Goal: Task Accomplishment & Management: Manage account settings

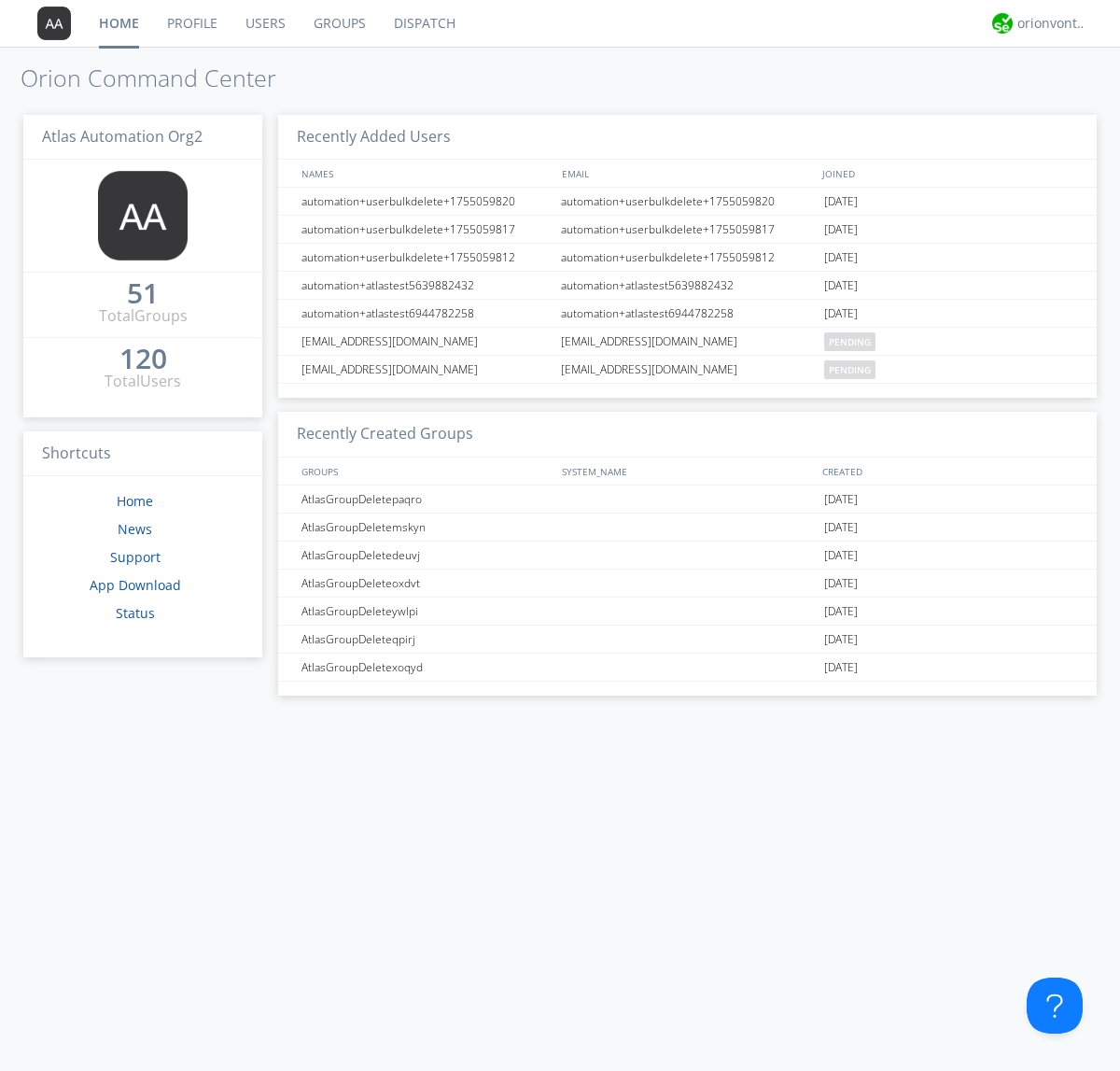
click at [264, 23] on link "Users" at bounding box center [265, 23] width 68 height 46
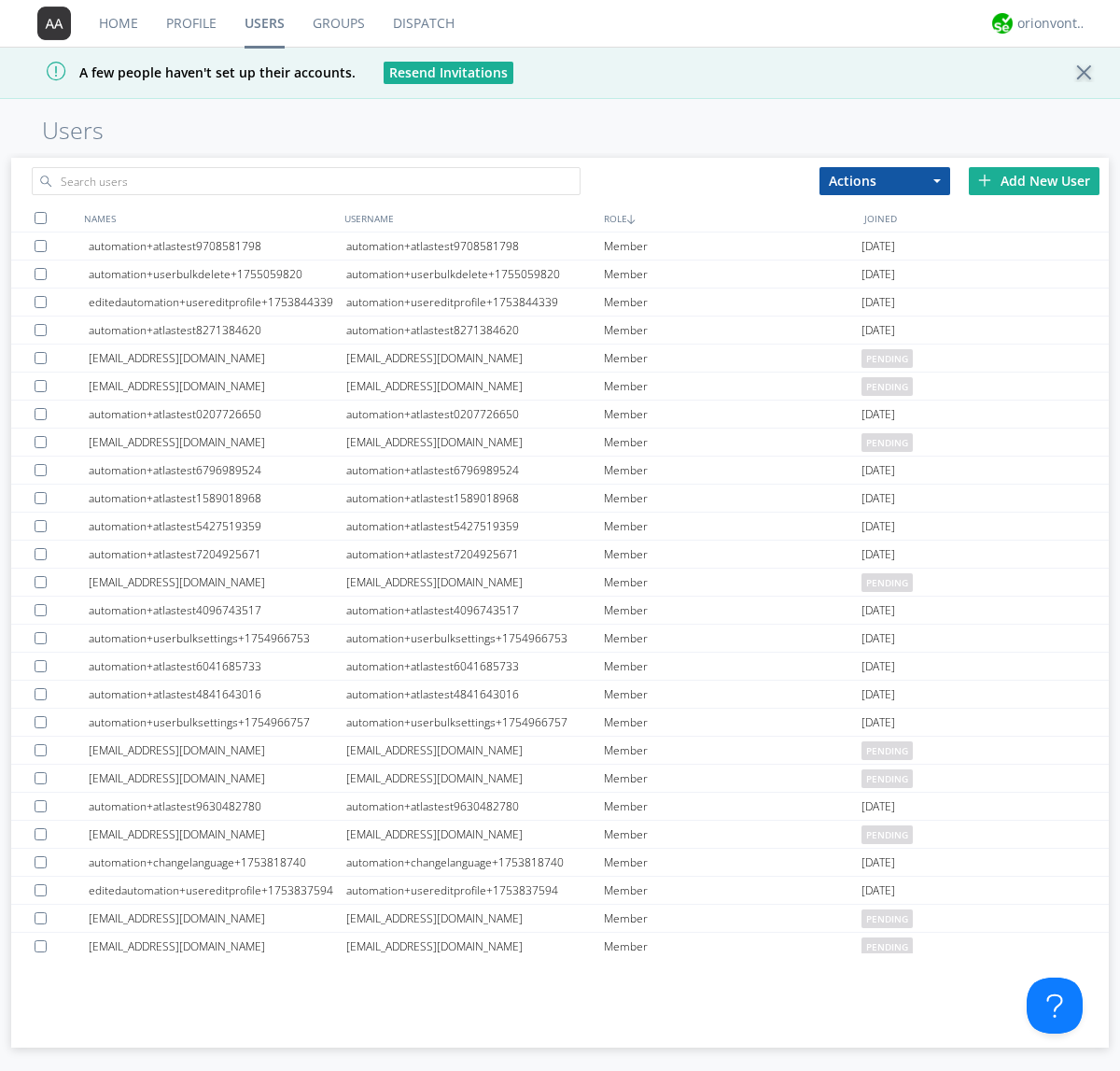
click at [1034, 180] on div "Add New User" at bounding box center [1034, 180] width 130 height 28
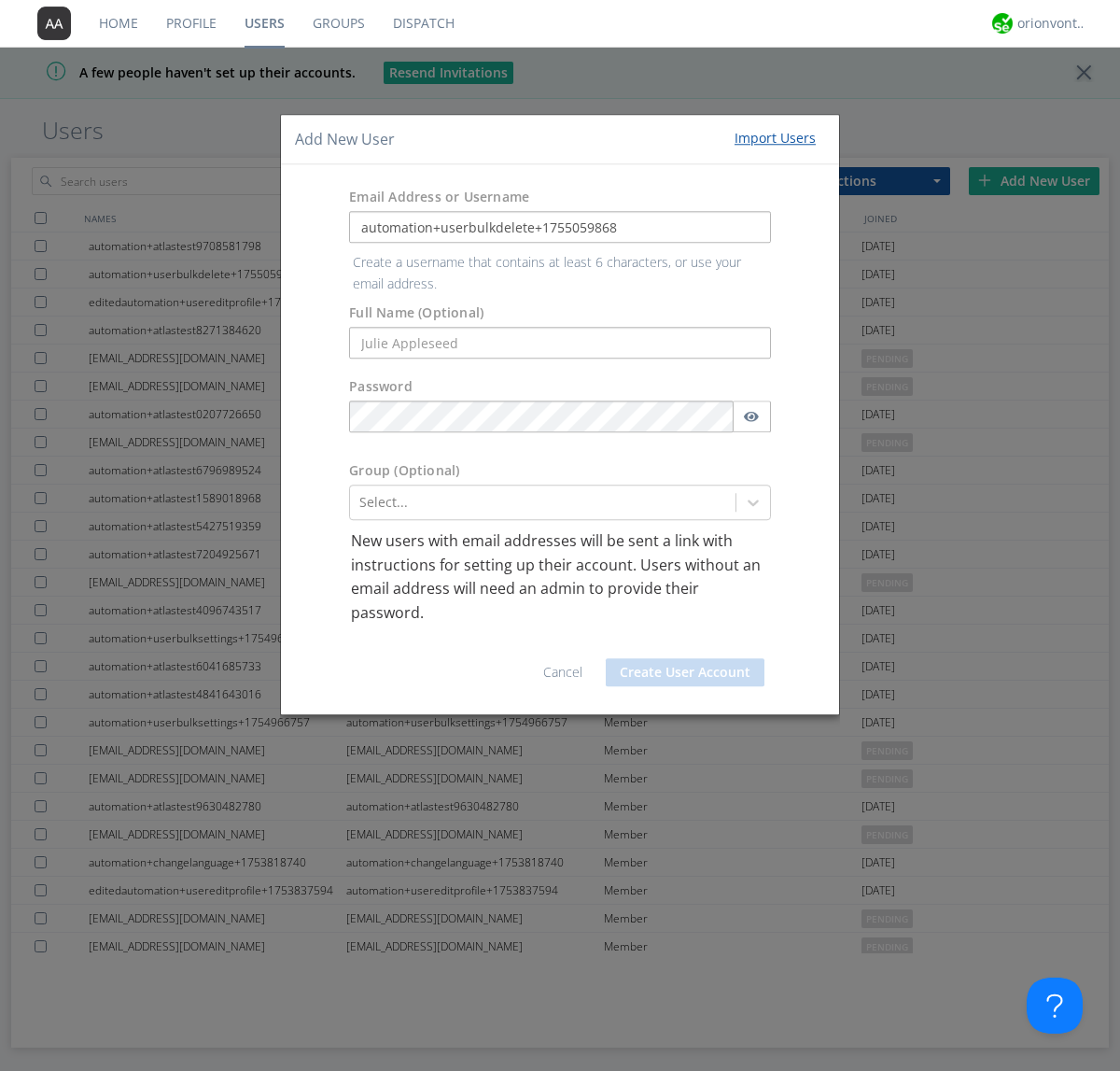
type input "automation+userbulkdelete+1755059868"
click at [685, 658] on button "Create User Account" at bounding box center [685, 672] width 159 height 28
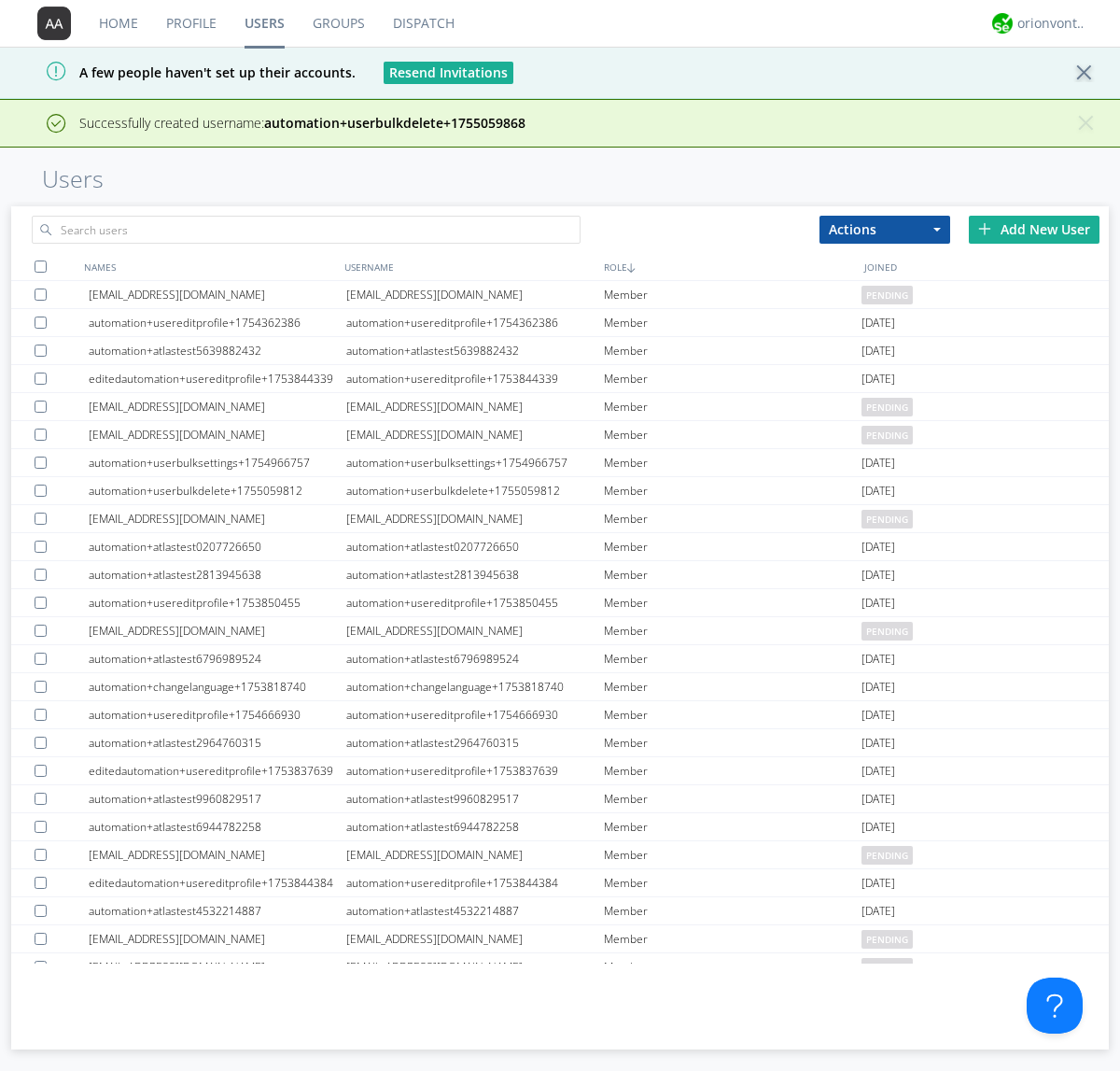
click at [1034, 229] on div "Add New User" at bounding box center [1034, 230] width 130 height 28
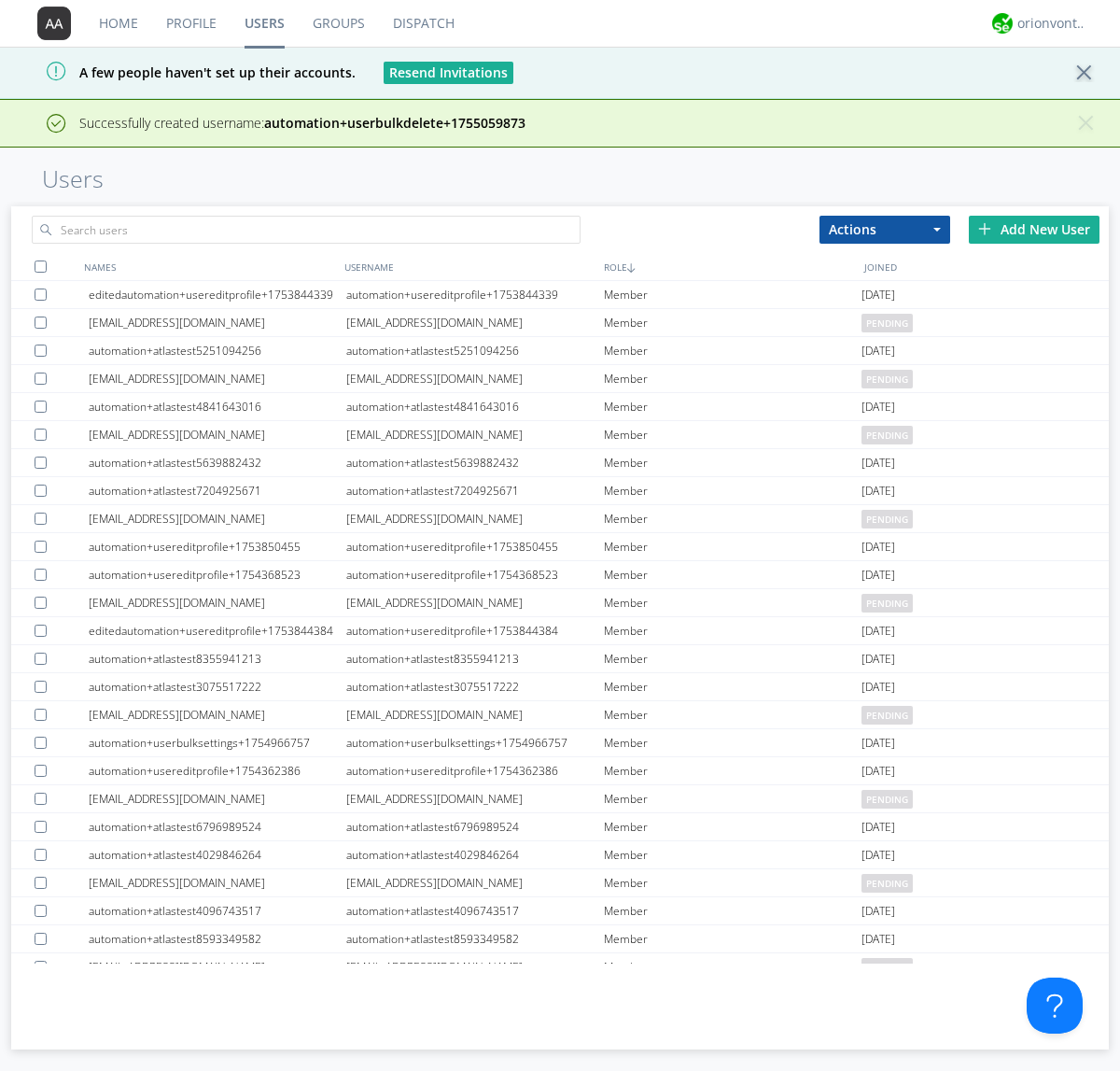
click at [1034, 229] on div "Add New User" at bounding box center [1034, 230] width 130 height 28
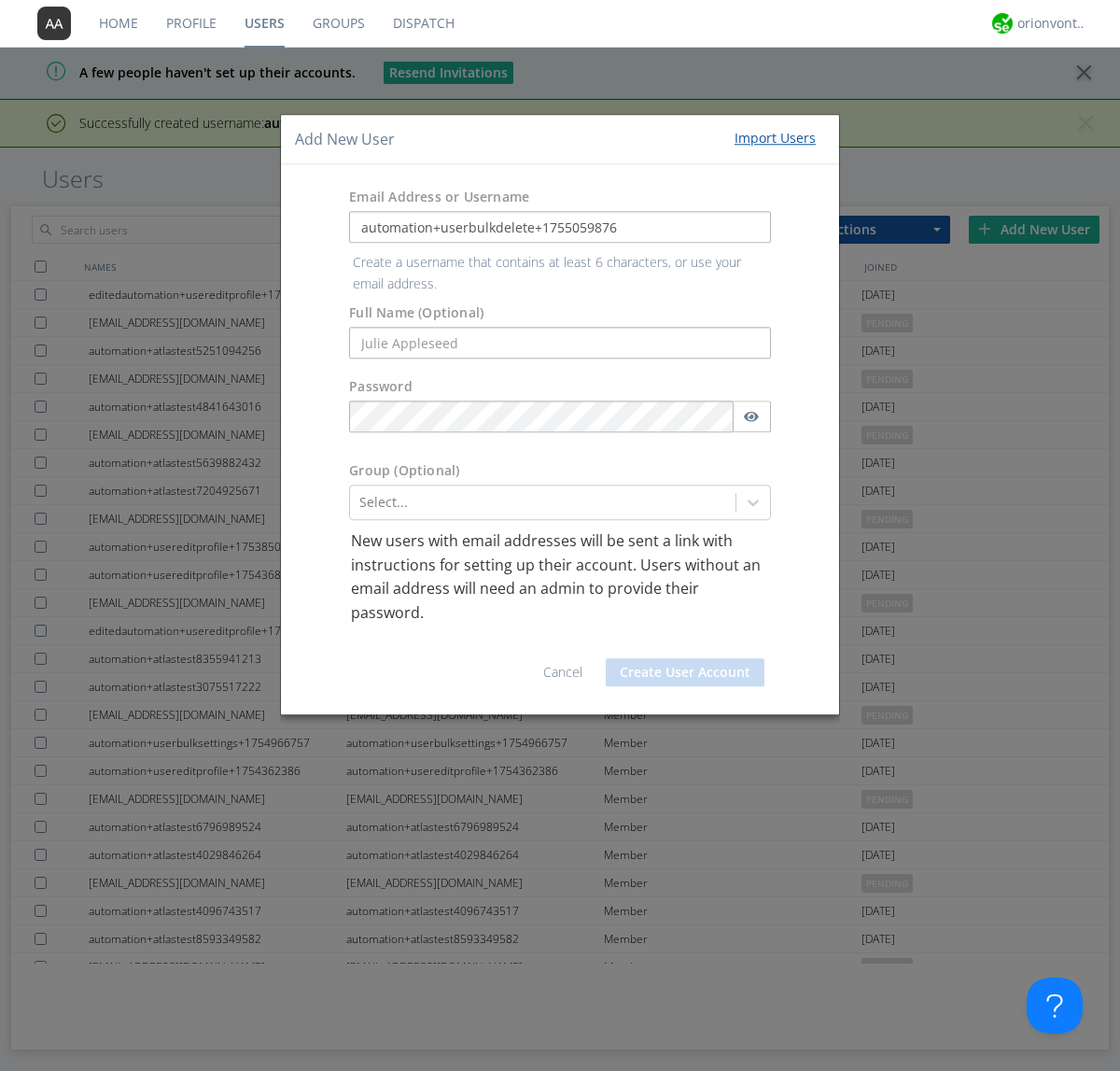
type input "automation+userbulkdelete+1755059876"
click at [685, 658] on button "Create User Account" at bounding box center [685, 672] width 159 height 28
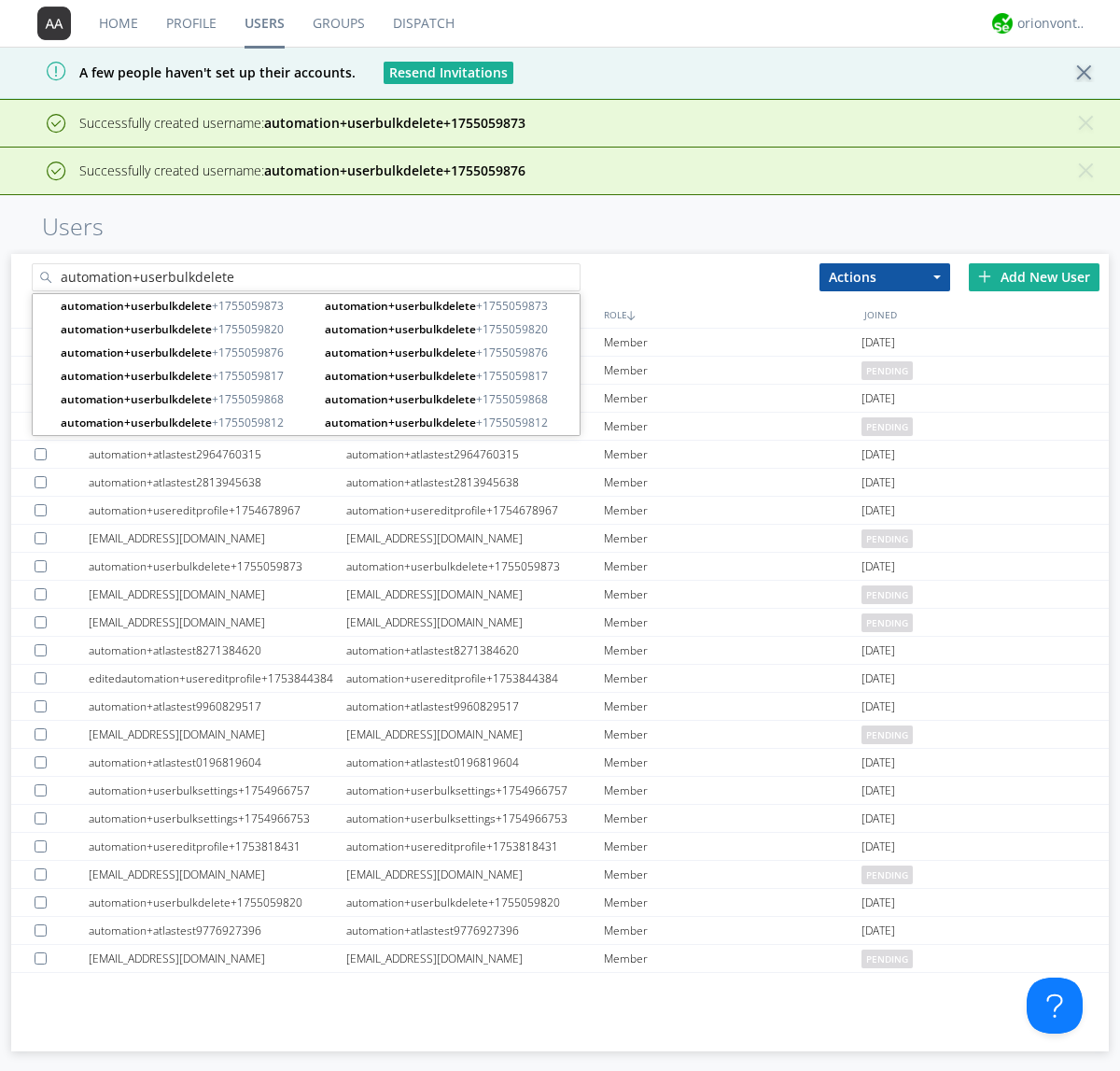
type input "automation+userbulkdelete"
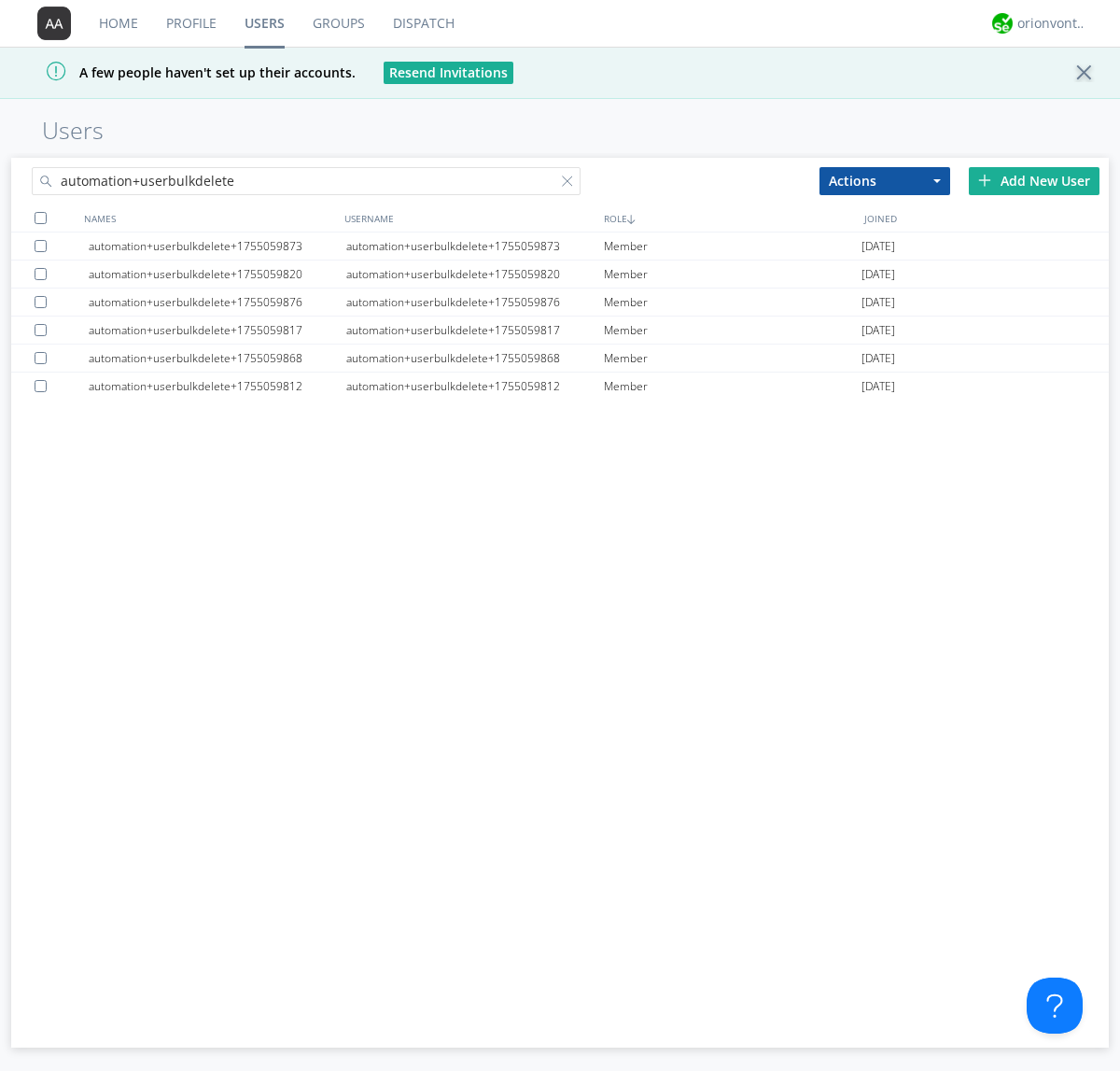
click at [41, 217] on div at bounding box center [41, 218] width 13 height 13
click at [885, 180] on button "Actions" at bounding box center [885, 180] width 130 height 28
click at [0, 0] on link "Delete User" at bounding box center [0, 0] width 0 height 0
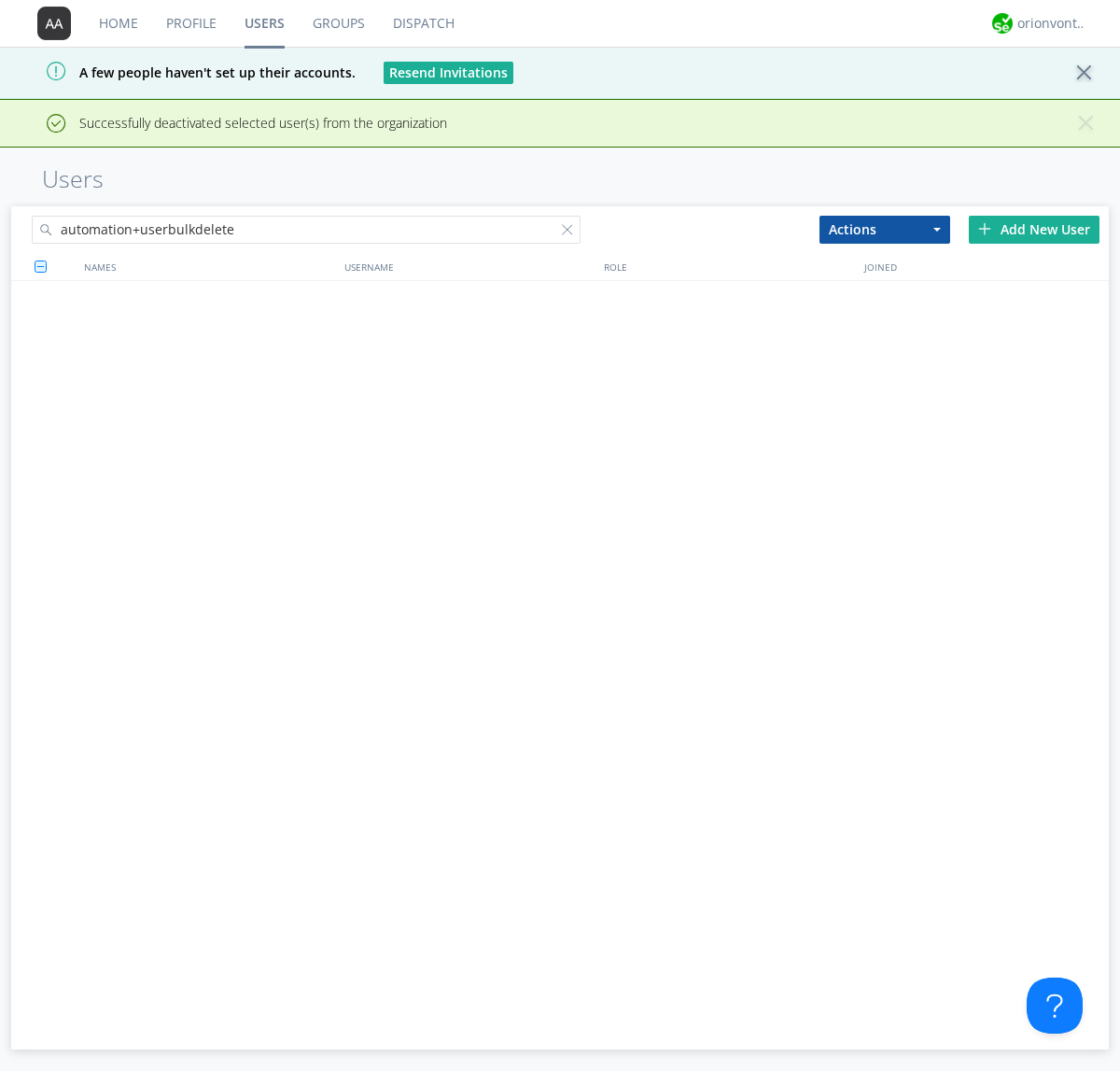
click at [571, 224] on div at bounding box center [571, 233] width 18 height 18
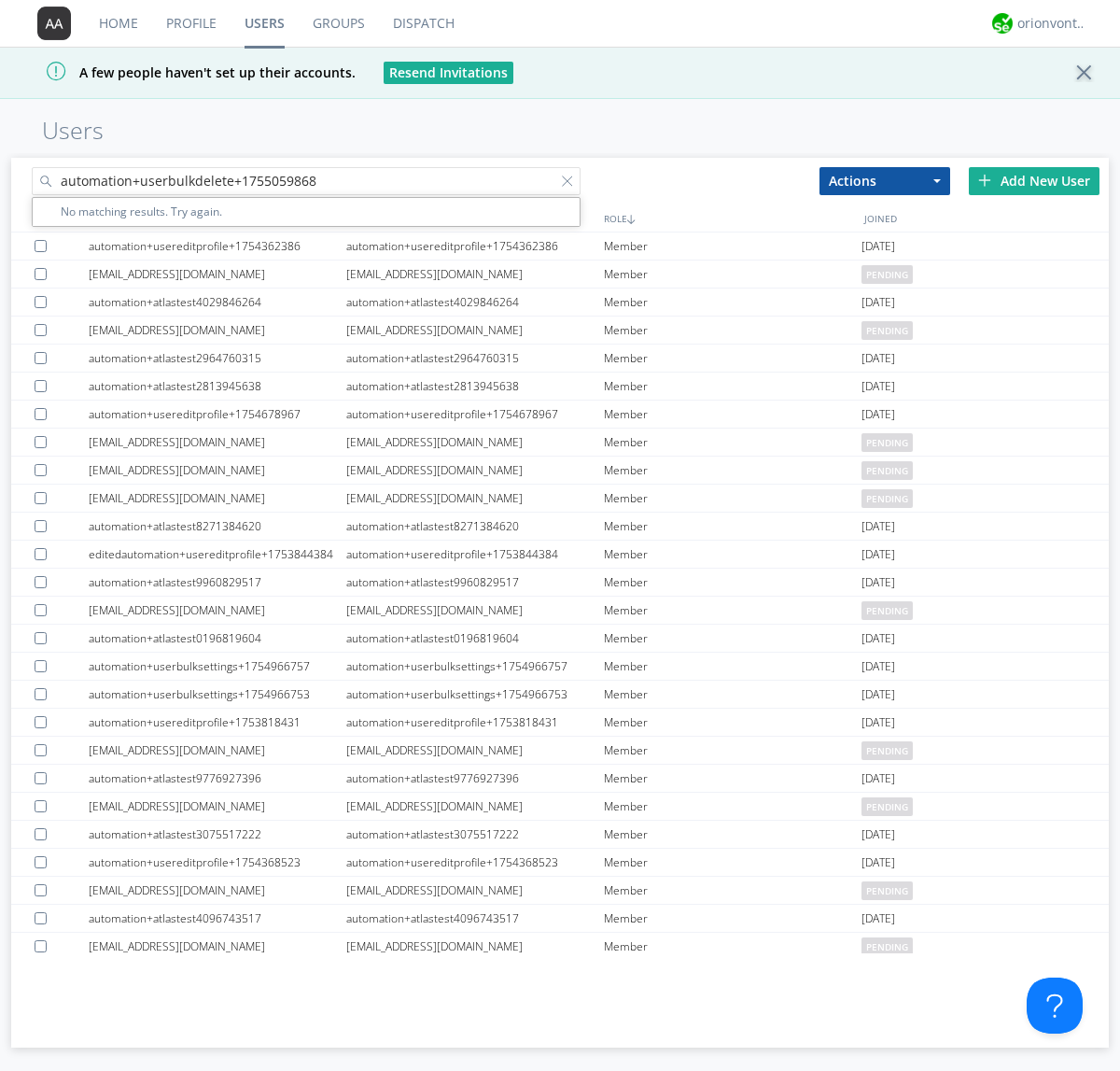
type input "automation+userbulkdelete+1755059868"
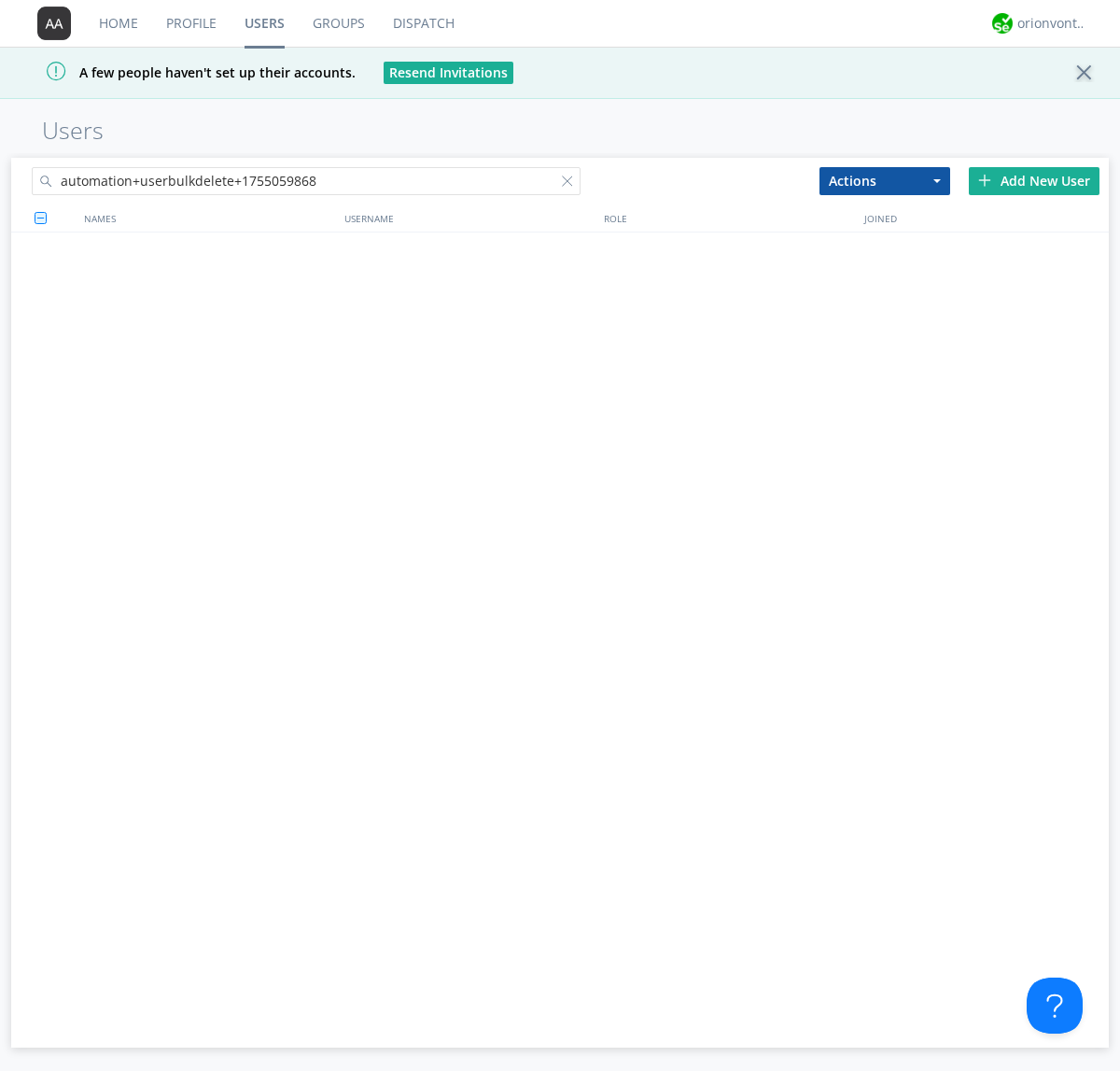
click at [571, 184] on div at bounding box center [571, 184] width 18 height 18
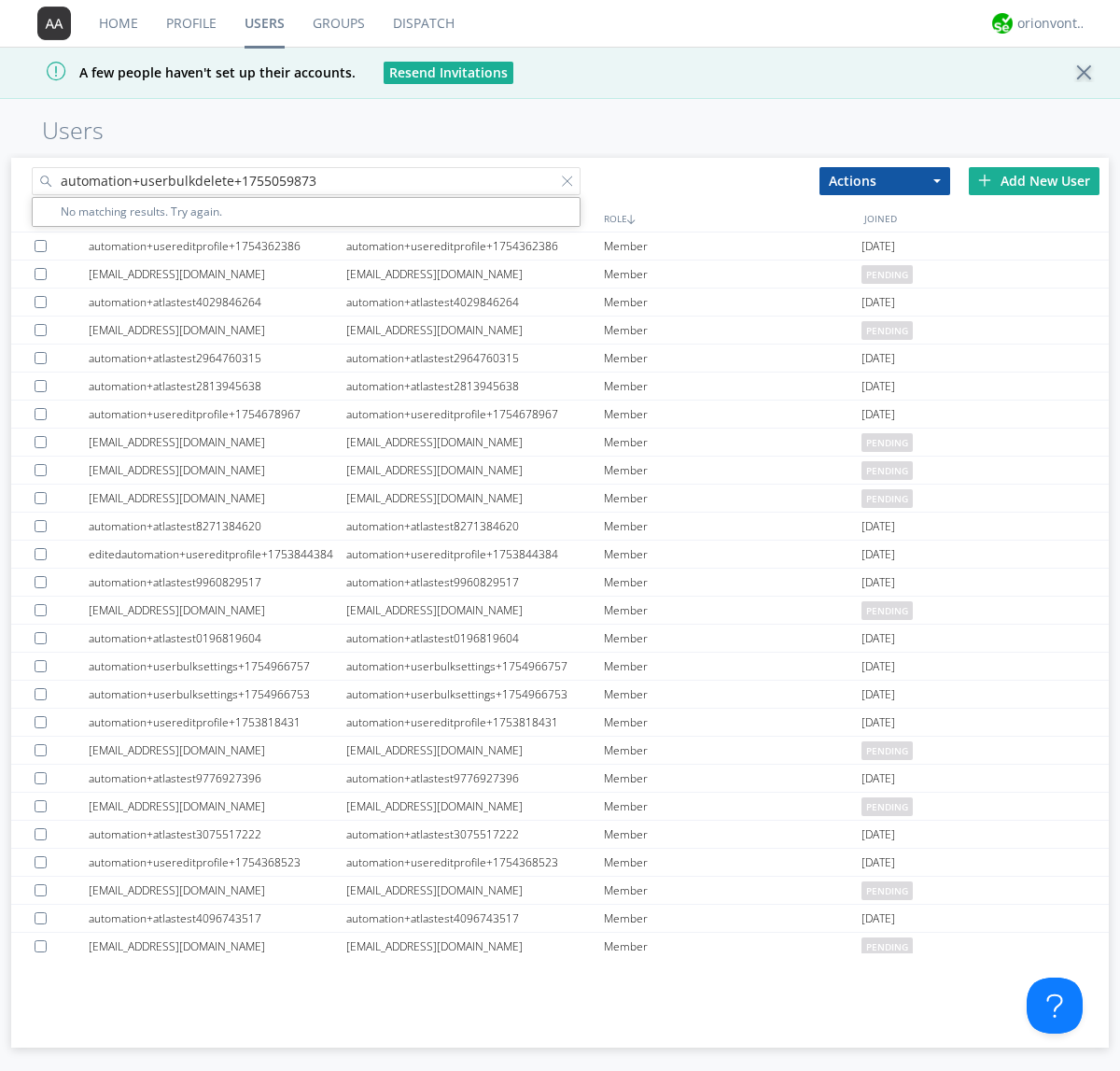
type input "automation+userbulkdelete+1755059873"
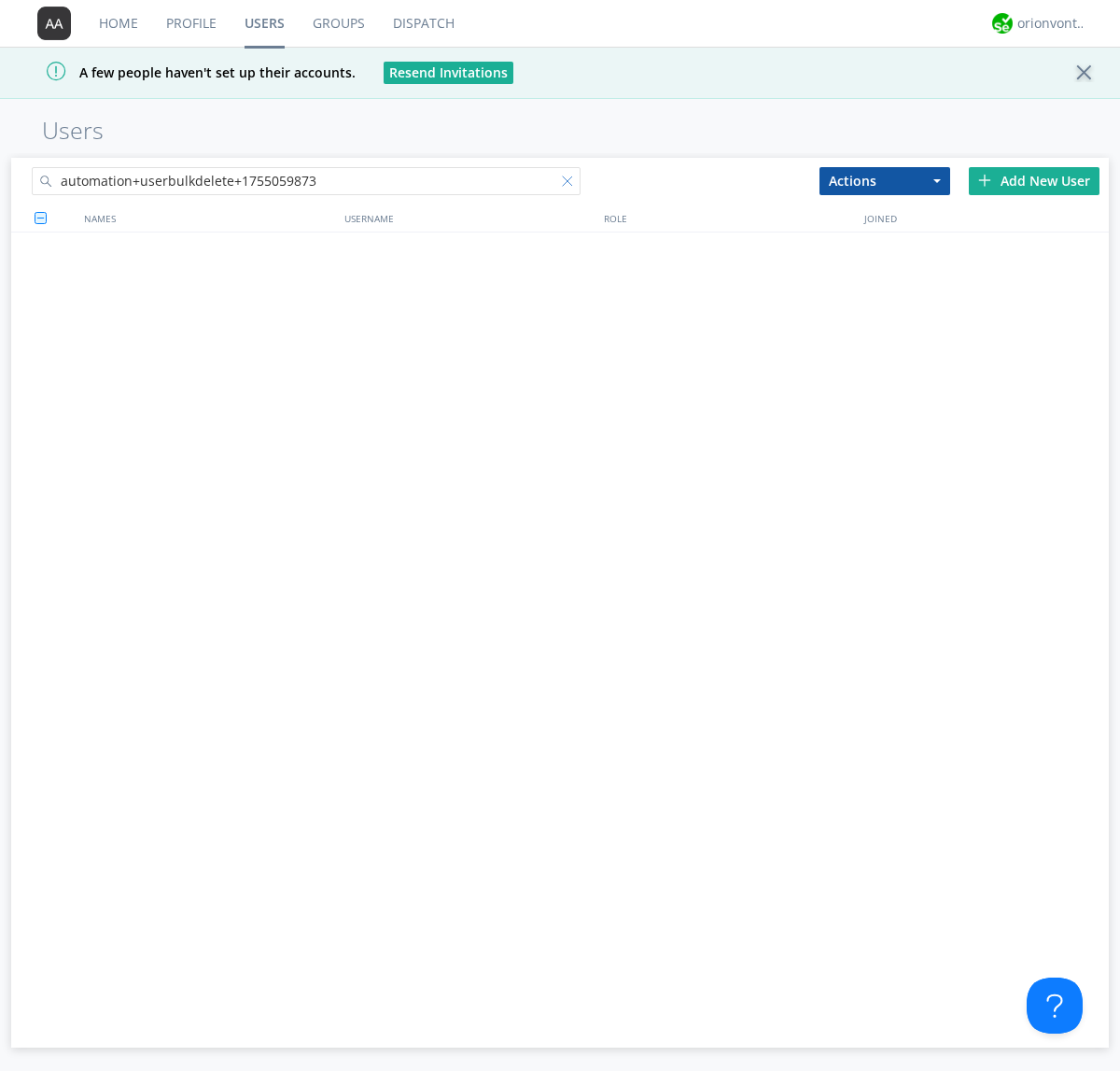
click at [571, 184] on div at bounding box center [571, 184] width 18 height 18
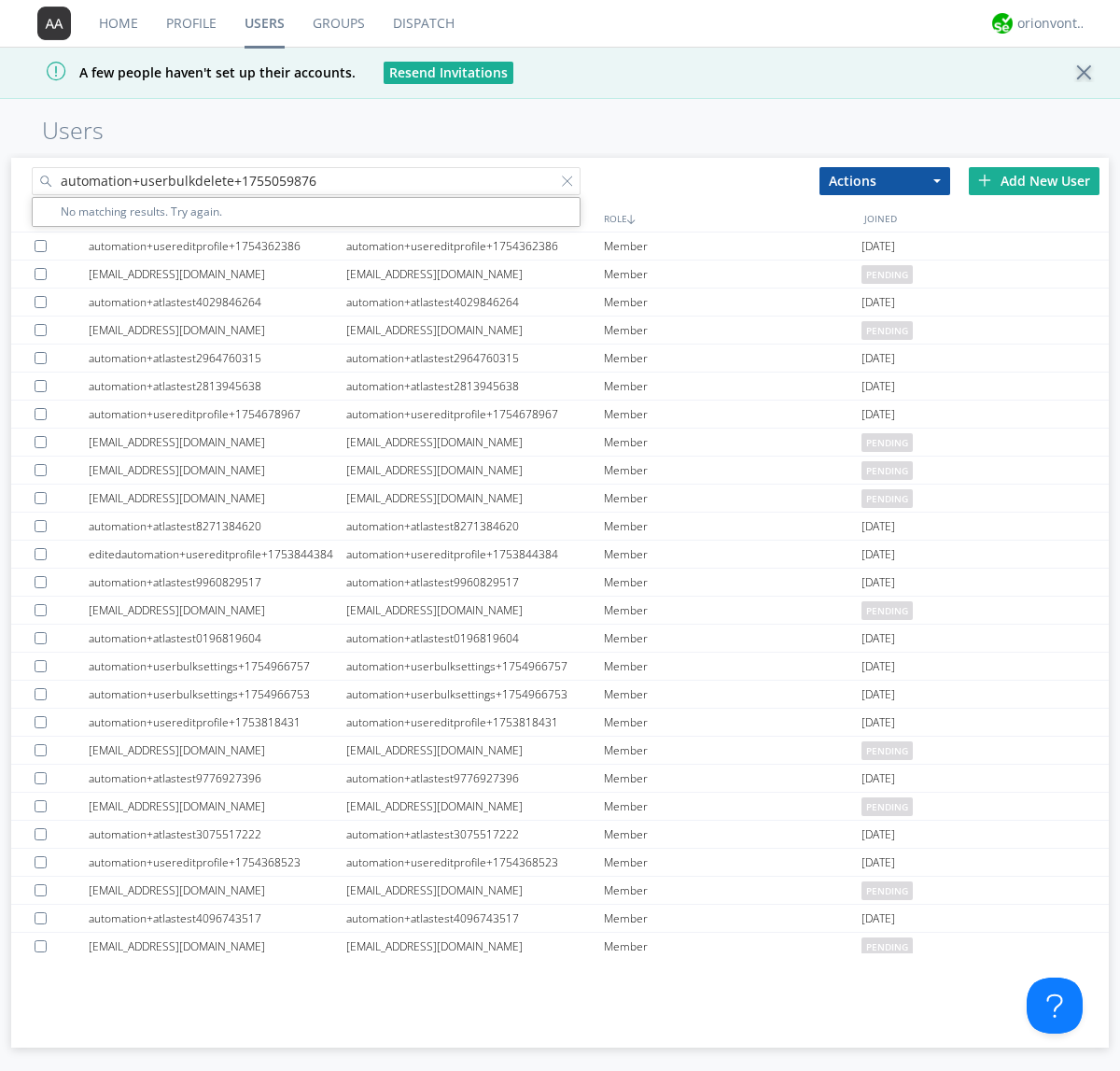
type input "automation+userbulkdelete+1755059876"
